Goal: Task Accomplishment & Management: Manage account settings

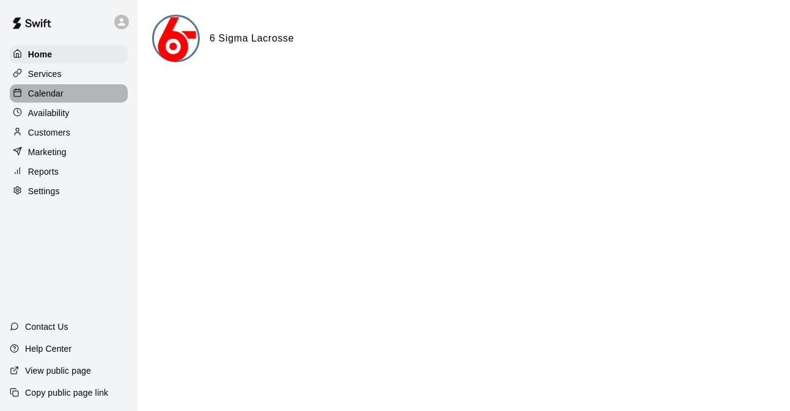
click at [48, 99] on p "Calendar" at bounding box center [45, 93] width 35 height 12
drag, startPoint x: 1, startPoint y: 145, endPoint x: 49, endPoint y: 93, distance: 70.5
click at [49, 93] on p "Calendar" at bounding box center [45, 93] width 35 height 12
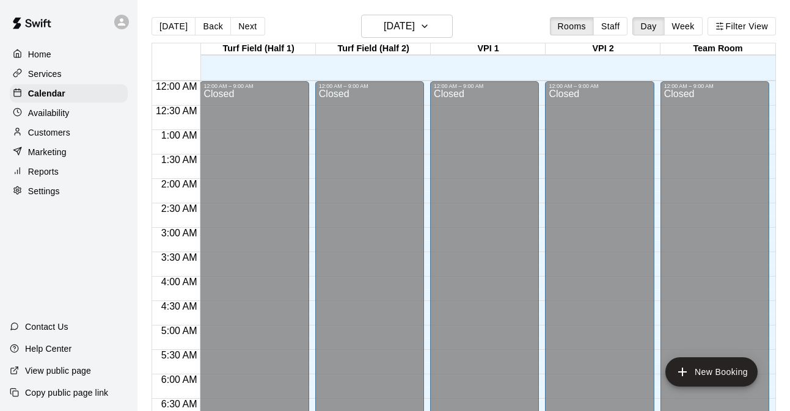
scroll to position [513, 0]
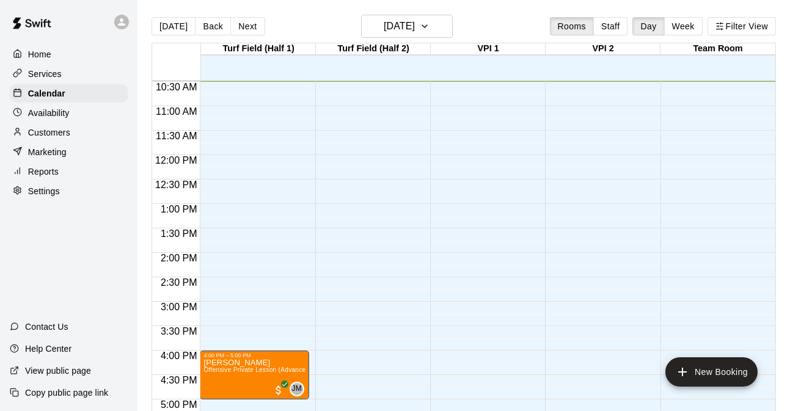
click at [676, 26] on button "Week" at bounding box center [683, 26] width 38 height 18
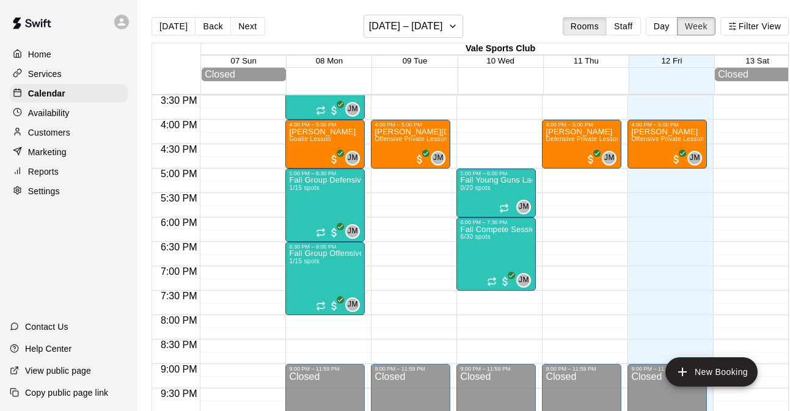
scroll to position [759, 0]
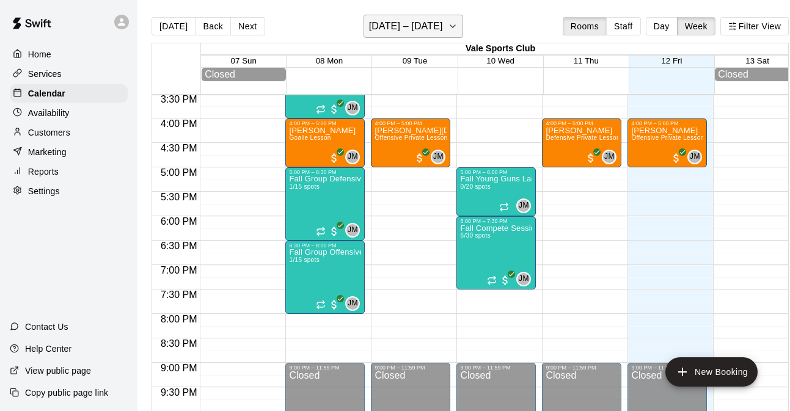
click at [455, 27] on icon "button" at bounding box center [453, 26] width 10 height 15
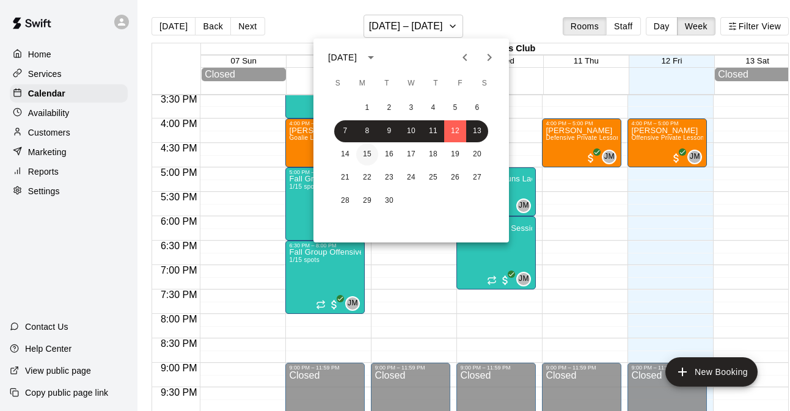
click at [366, 151] on button "15" at bounding box center [367, 155] width 22 height 22
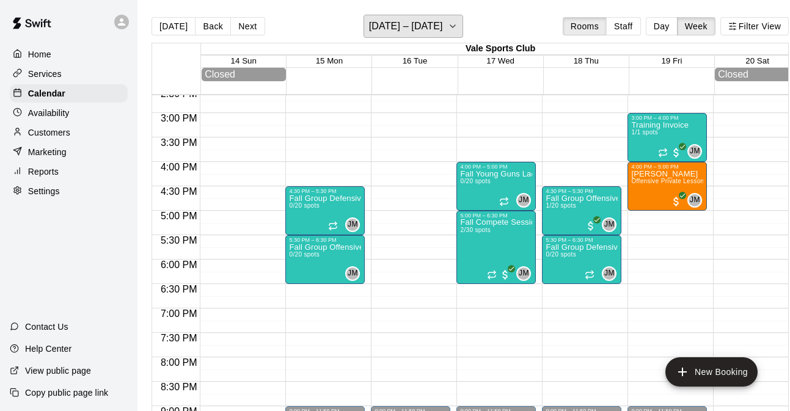
scroll to position [710, 0]
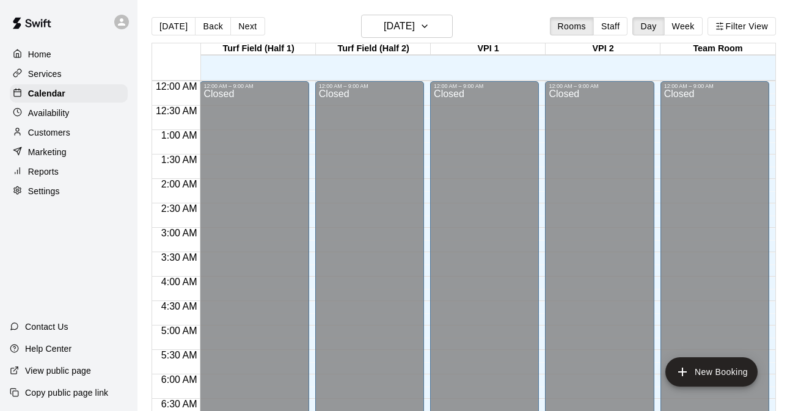
scroll to position [523, 0]
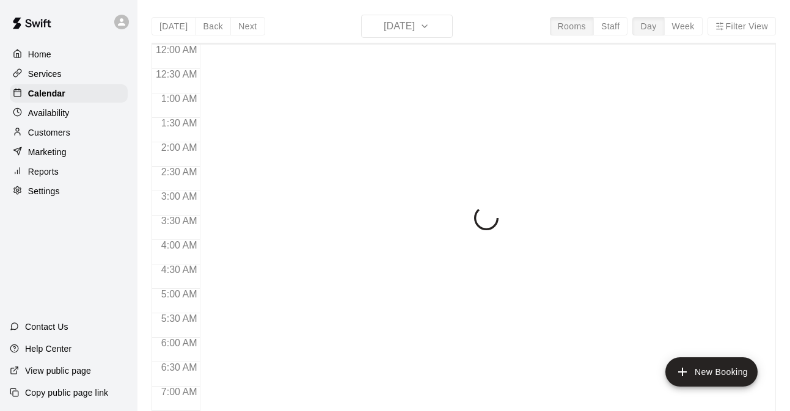
scroll to position [548, 0]
